Goal: Task Accomplishment & Management: Manage account settings

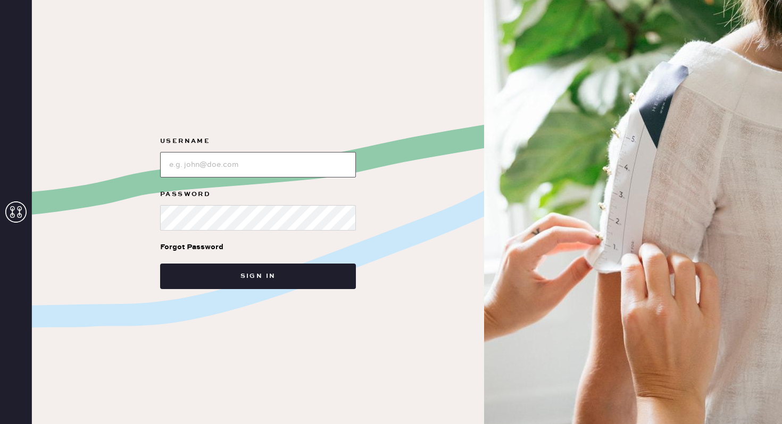
click at [251, 167] on input "loginName" at bounding box center [258, 165] width 196 height 26
click at [160, 264] on button "Sign in" at bounding box center [258, 277] width 196 height 26
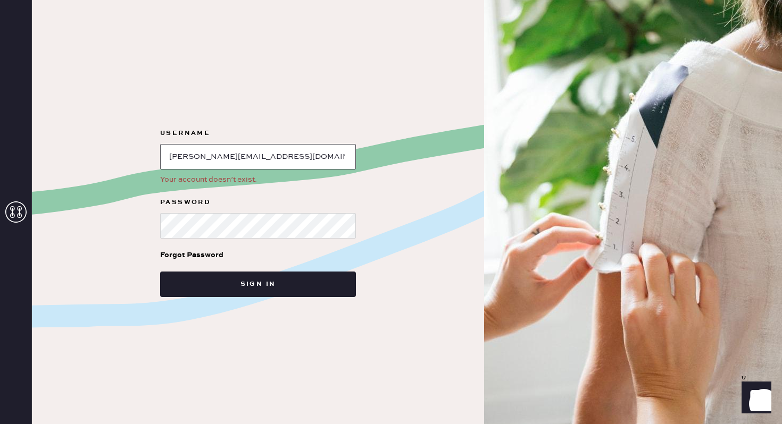
drag, startPoint x: 284, startPoint y: 157, endPoint x: 256, endPoint y: 157, distance: 27.6
click at [256, 157] on input "loginName" at bounding box center [258, 157] width 196 height 26
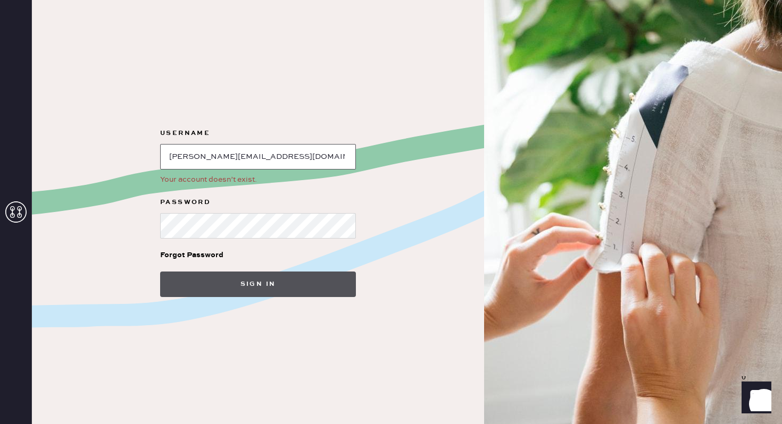
type input "[PERSON_NAME][EMAIL_ADDRESS][DOMAIN_NAME]"
click at [254, 289] on button "Sign in" at bounding box center [258, 285] width 196 height 26
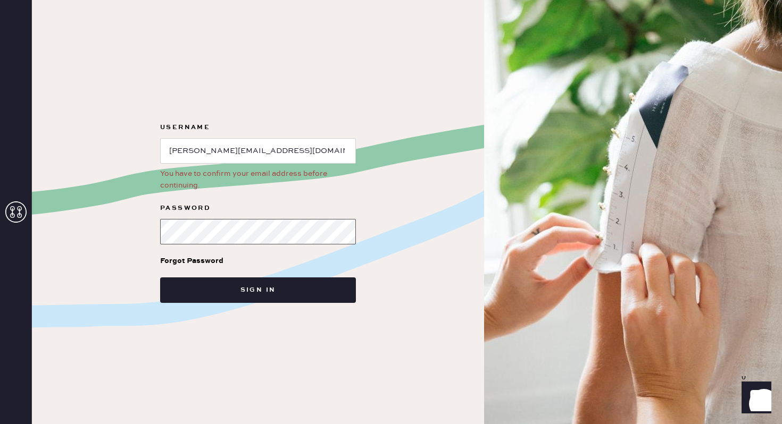
click at [158, 229] on form "Username You have to confirm your email address before continuing. Password For…" at bounding box center [258, 212] width 213 height 182
click at [258, 172] on div "You have to confirm your email address before continuing." at bounding box center [258, 179] width 196 height 23
